Goal: Transaction & Acquisition: Purchase product/service

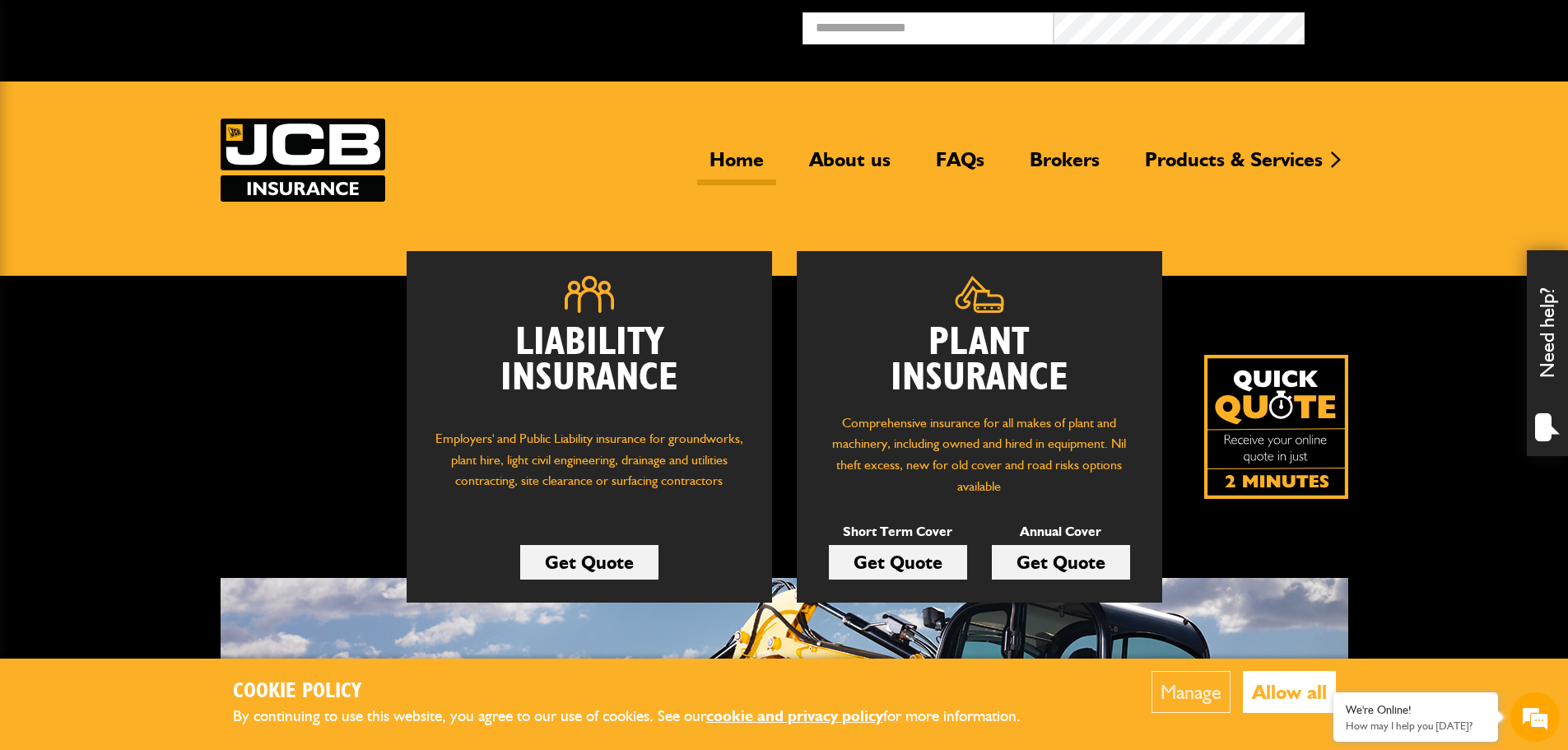
click at [1030, 565] on link "Get Quote" at bounding box center [1061, 562] width 138 height 35
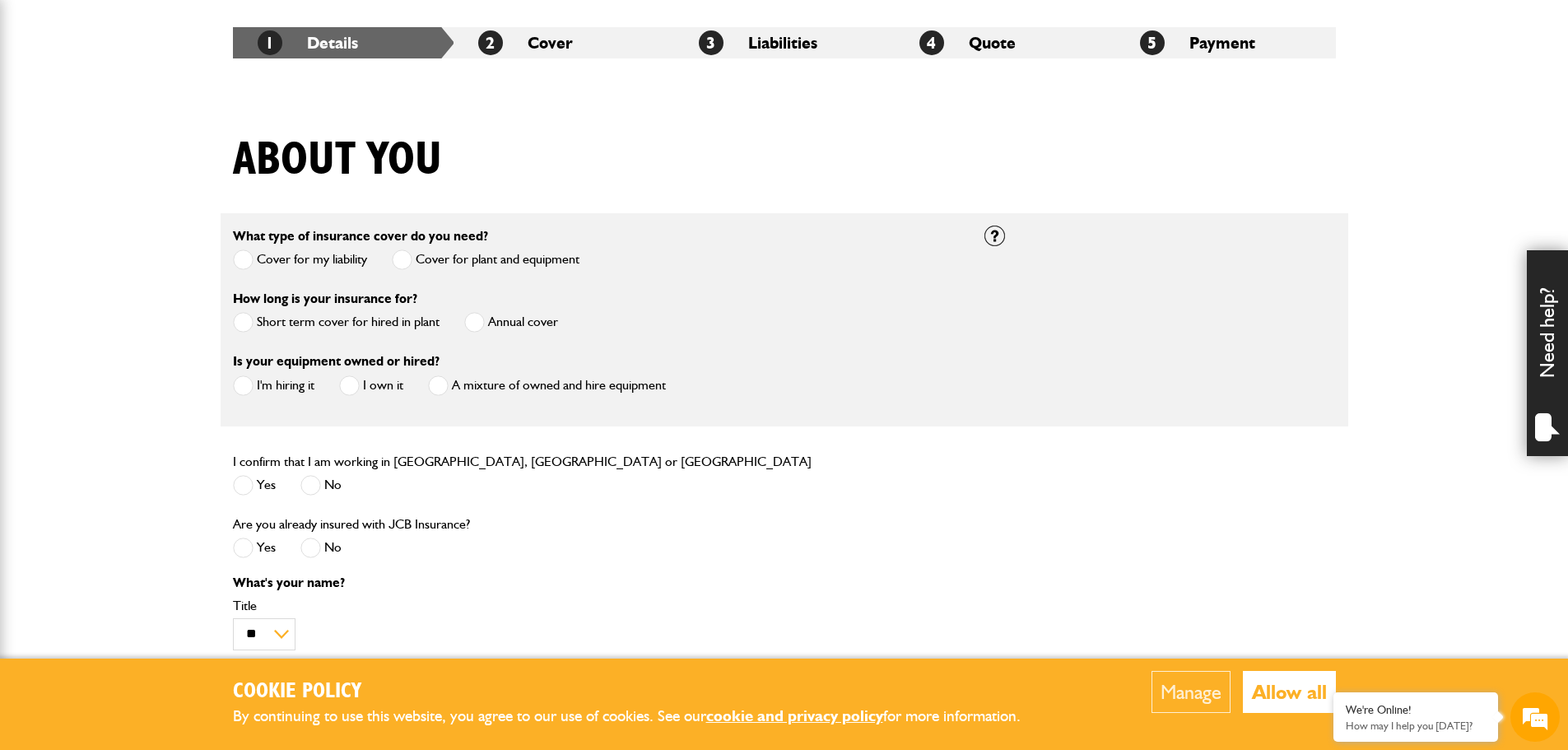
scroll to position [329, 0]
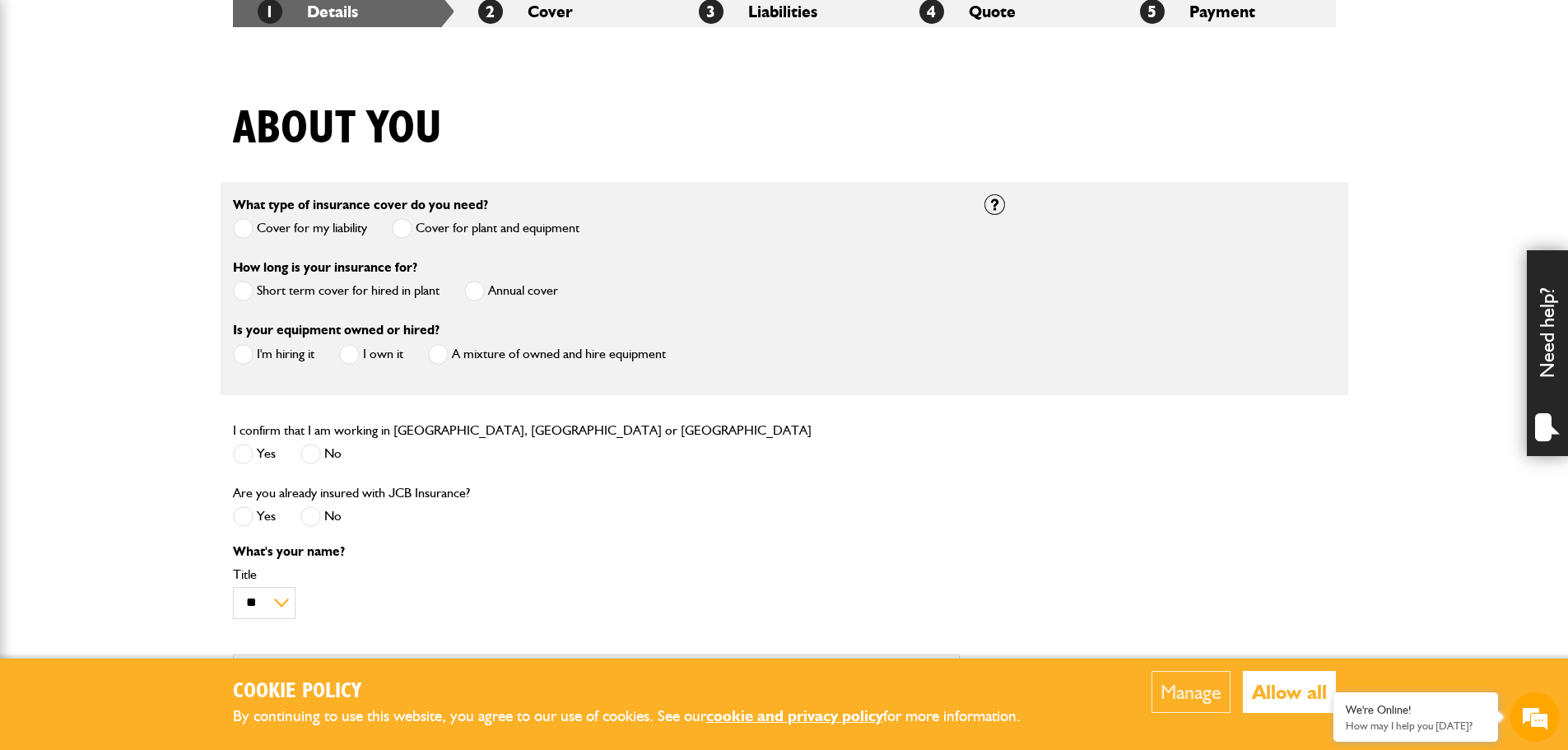
click at [483, 288] on span at bounding box center [474, 291] width 21 height 21
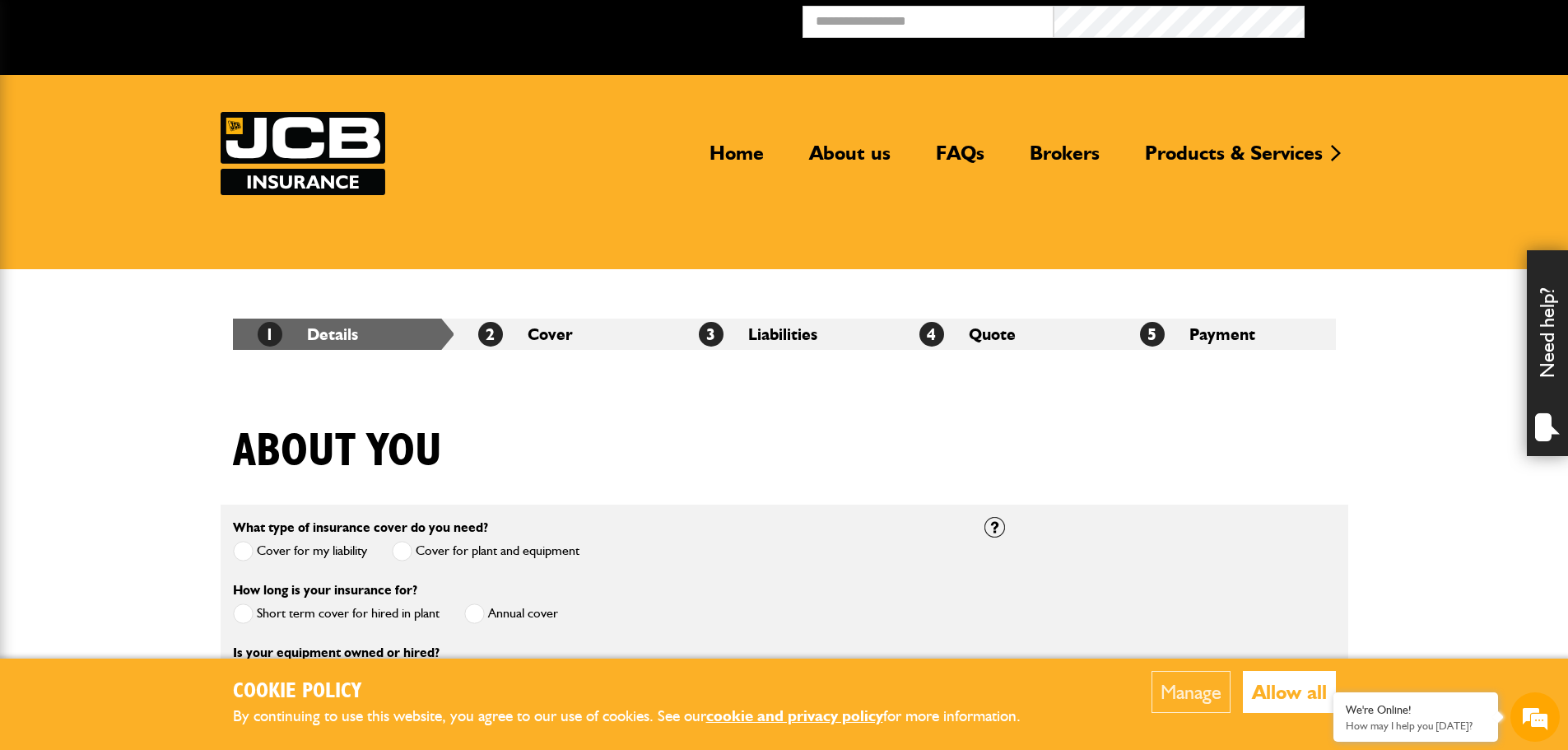
scroll to position [0, 0]
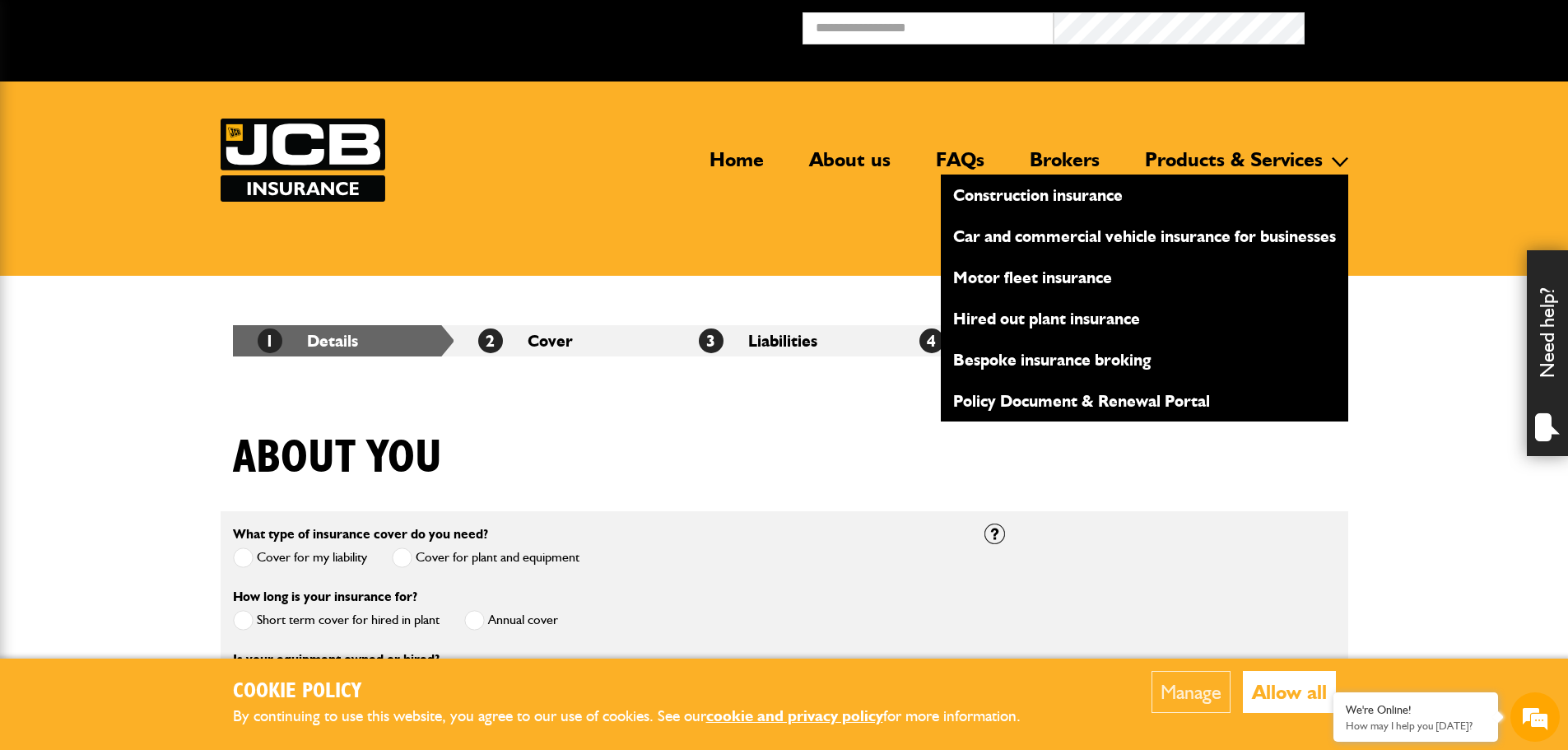
click at [1050, 154] on link "Brokers" at bounding box center [1064, 166] width 94 height 37
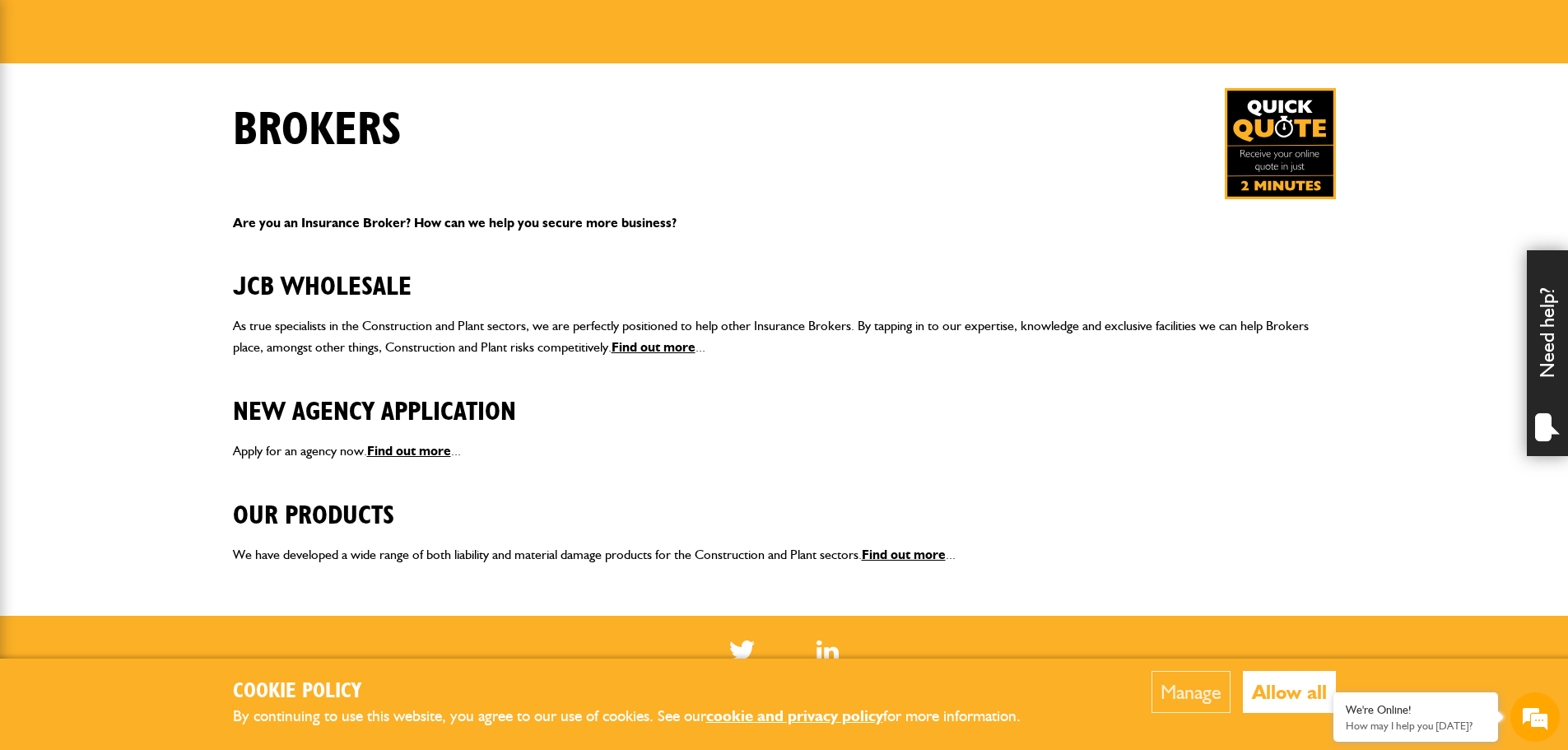
scroll to position [247, 0]
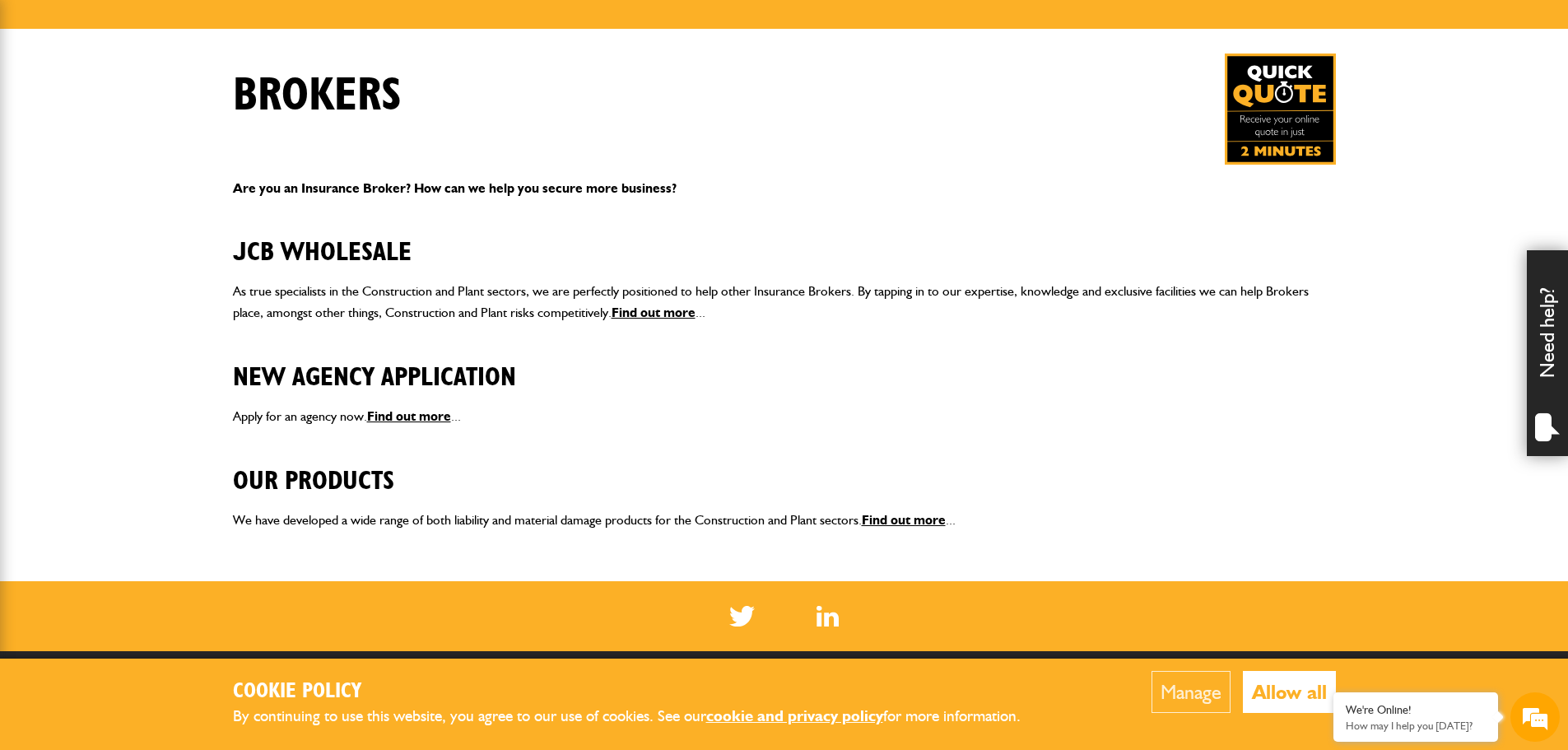
click at [1282, 122] on img at bounding box center [1280, 108] width 111 height 111
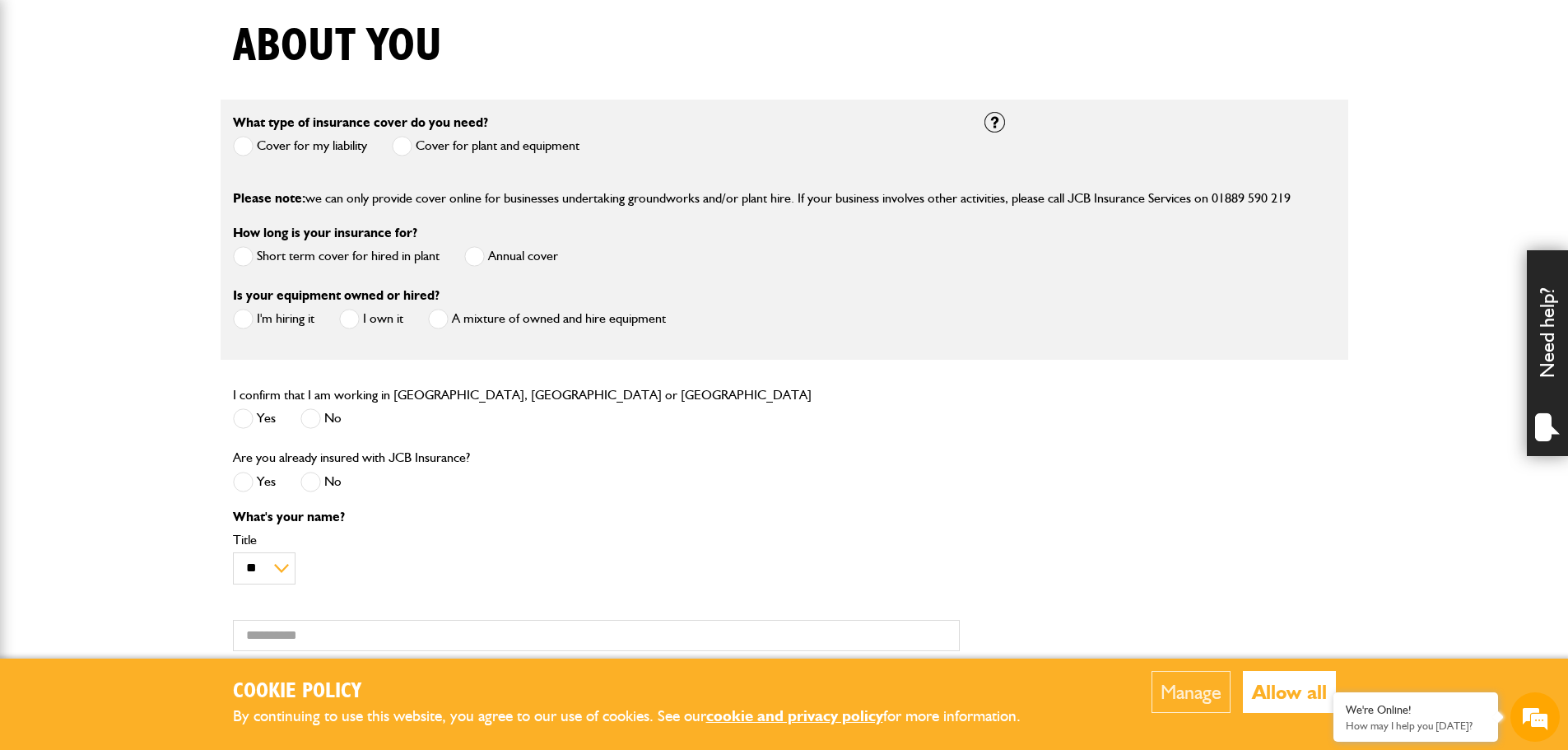
click at [403, 144] on span at bounding box center [402, 146] width 21 height 21
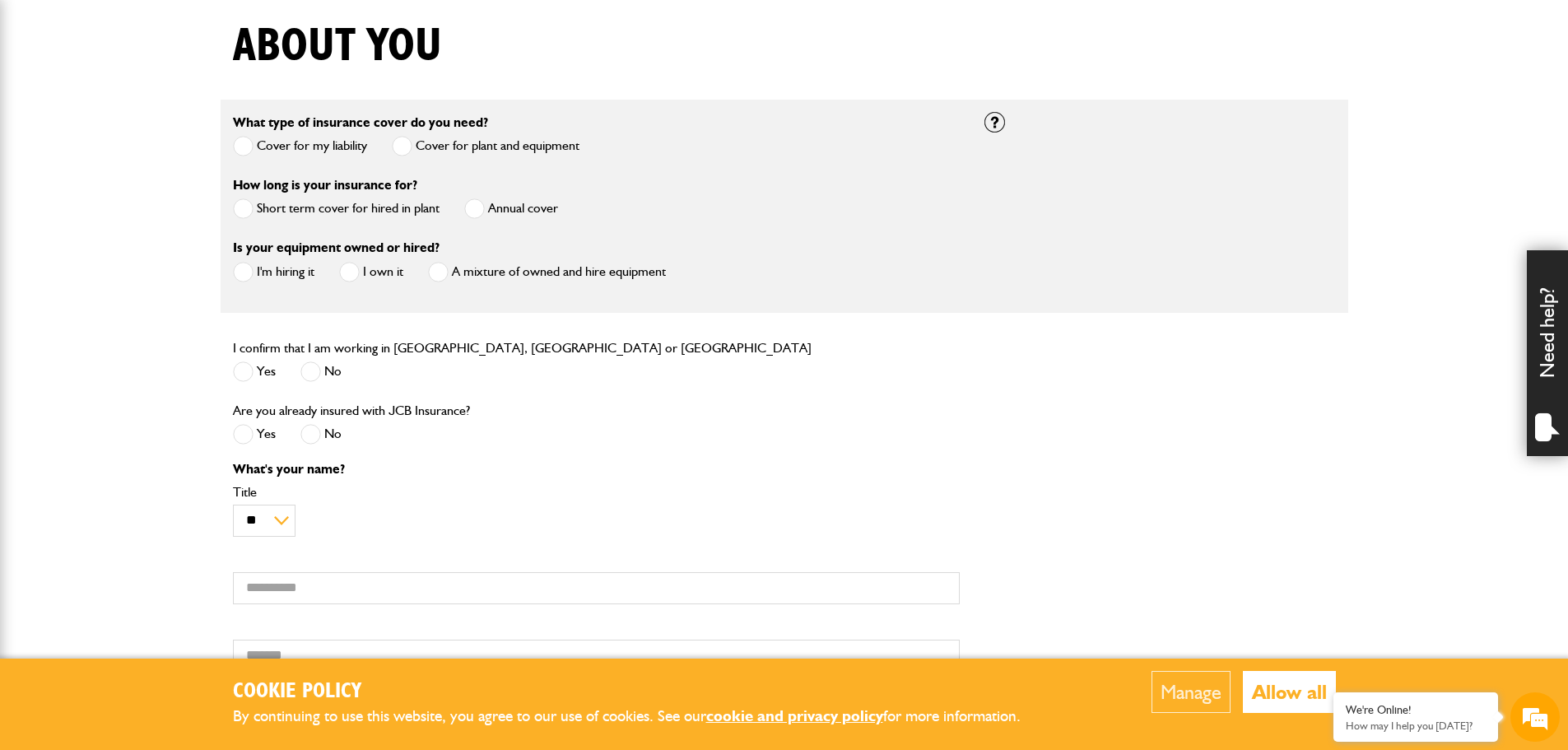
click at [472, 209] on span at bounding box center [474, 209] width 21 height 21
click at [350, 275] on span at bounding box center [350, 272] width 21 height 21
click at [242, 372] on span at bounding box center [243, 371] width 21 height 21
click at [304, 440] on span at bounding box center [310, 434] width 21 height 21
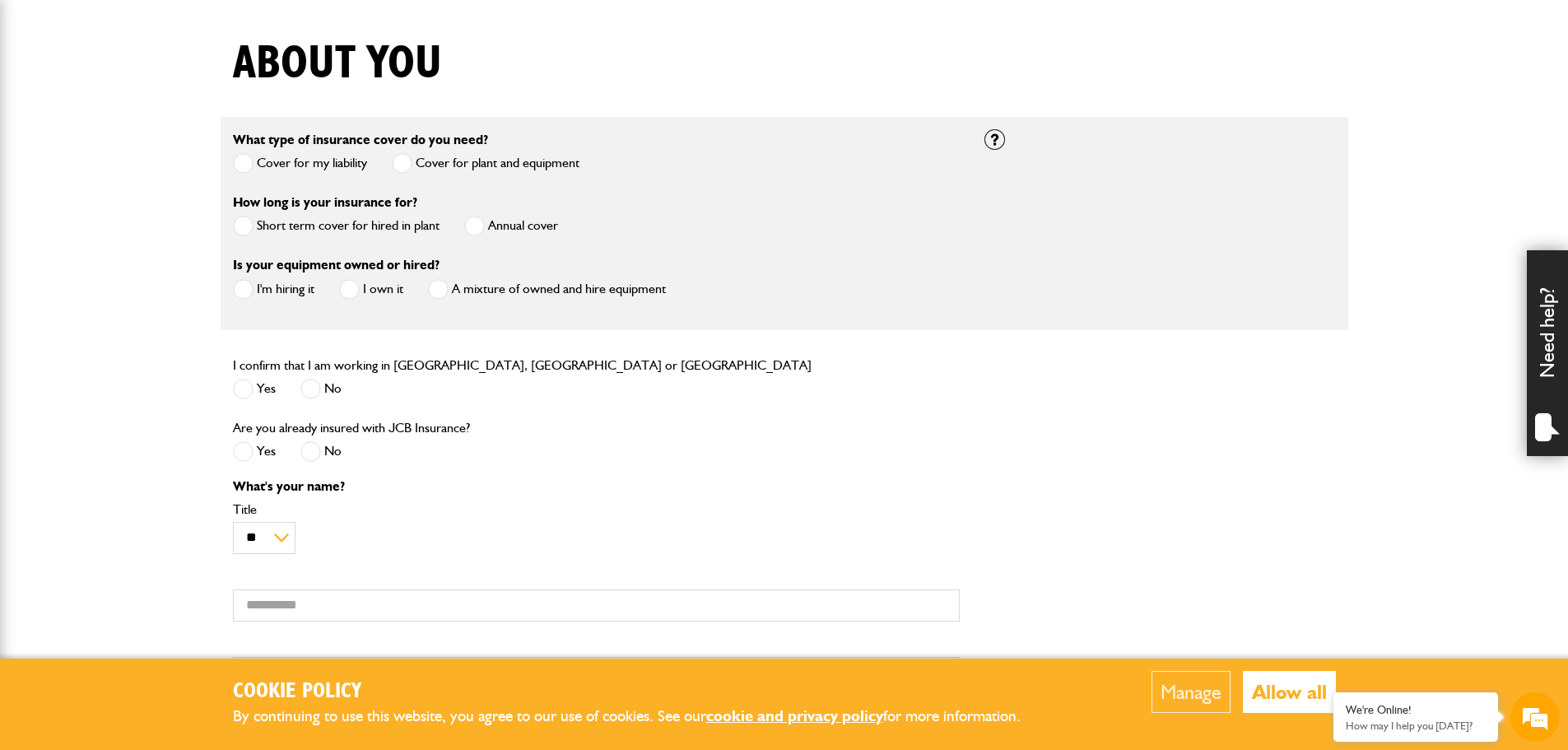
scroll to position [247, 0]
